Goal: Task Accomplishment & Management: Use online tool/utility

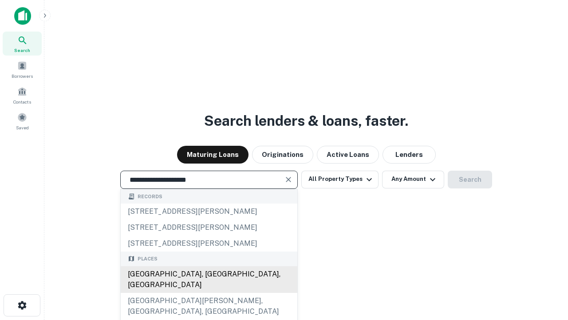
click at [209, 293] on div "[GEOGRAPHIC_DATA], [GEOGRAPHIC_DATA], [GEOGRAPHIC_DATA]" at bounding box center [209, 279] width 177 height 27
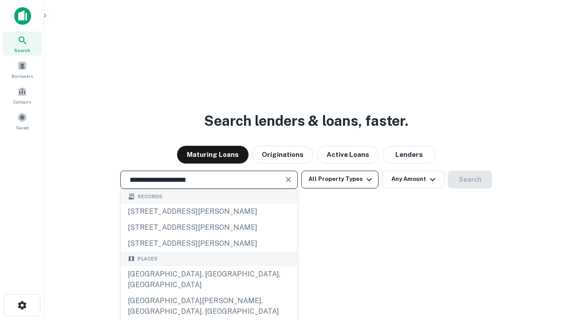
type input "**********"
click at [340, 179] on button "All Property Types" at bounding box center [339, 179] width 77 height 18
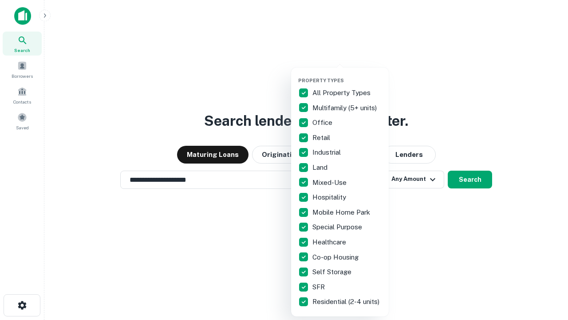
click at [347, 75] on button "button" at bounding box center [347, 75] width 98 height 0
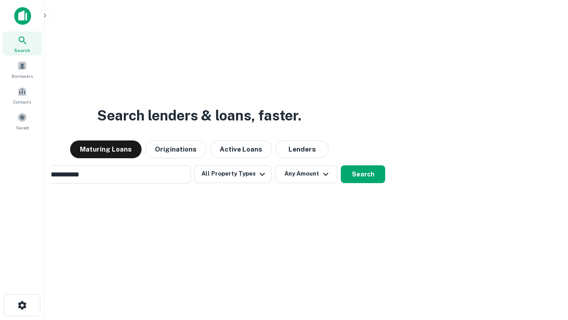
scroll to position [14, 0]
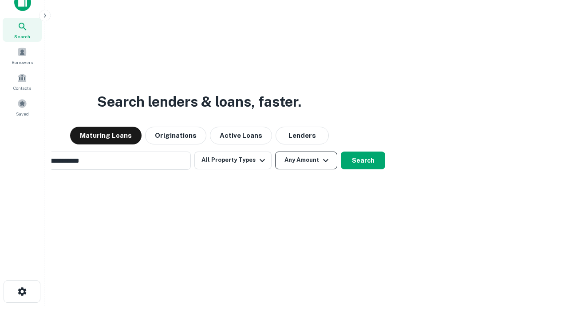
click at [275, 151] on button "Any Amount" at bounding box center [306, 160] width 62 height 18
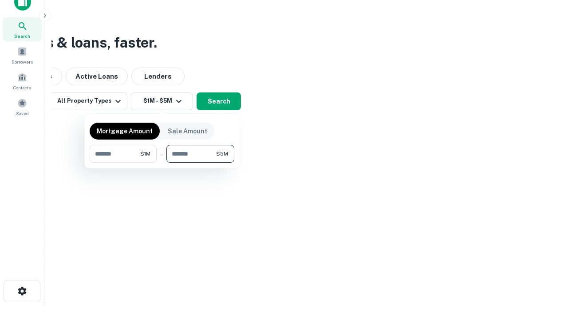
type input "*******"
click at [162, 163] on button "button" at bounding box center [162, 163] width 145 height 0
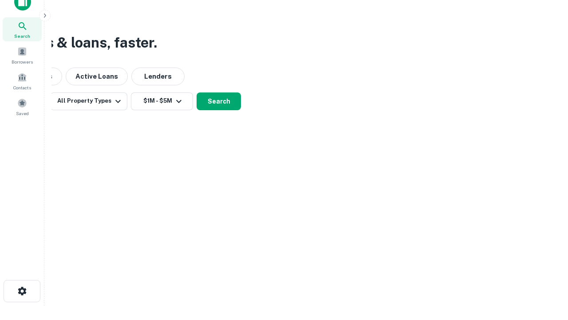
scroll to position [5, 164]
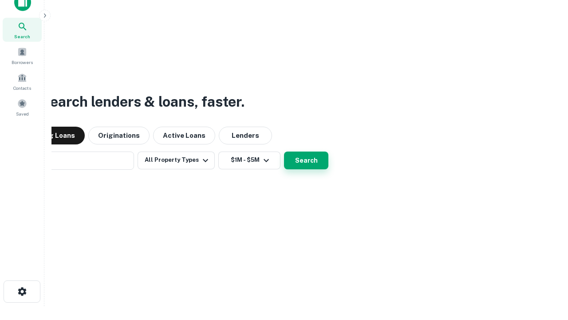
click at [284, 151] on button "Search" at bounding box center [306, 160] width 44 height 18
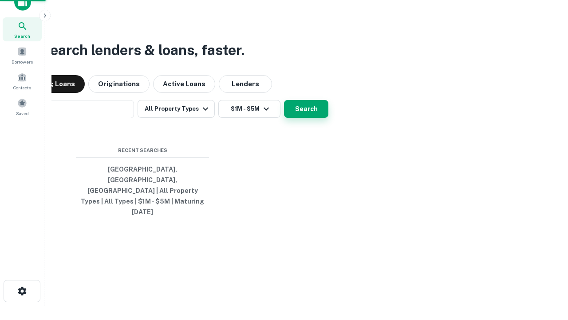
scroll to position [24, 251]
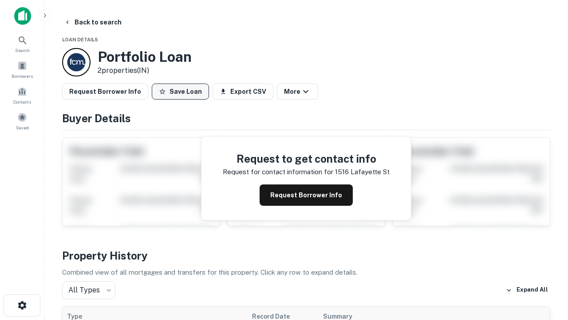
click at [180, 91] on button "Save Loan" at bounding box center [180, 91] width 57 height 16
click at [182, 91] on button "Loan Saved" at bounding box center [182, 91] width 61 height 16
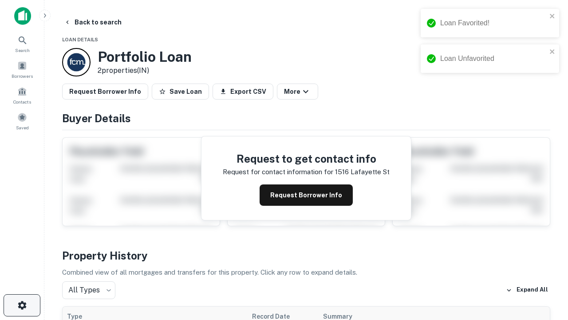
click at [22, 305] on icon "button" at bounding box center [22, 305] width 11 height 11
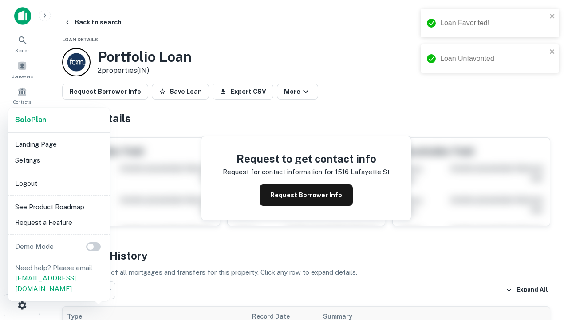
click at [59, 183] on li "Logout" at bounding box center [59, 183] width 95 height 16
